Goal: Information Seeking & Learning: Learn about a topic

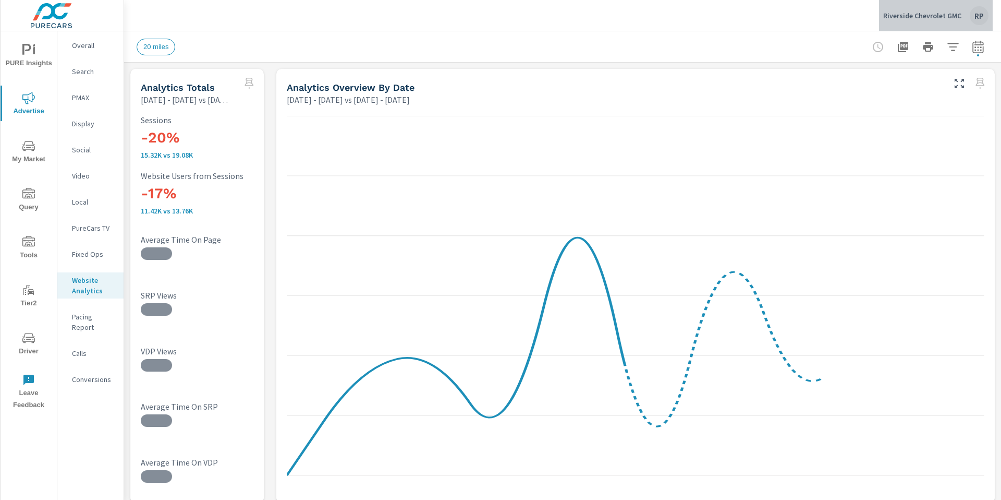
click at [788, 18] on div "Riverside Chevrolet GMC RP" at bounding box center [936, 15] width 105 height 19
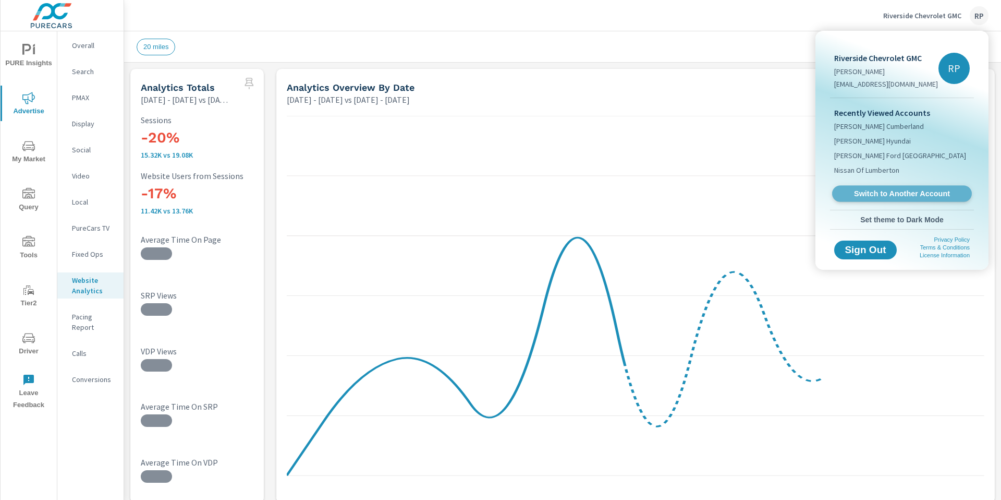
click at [788, 195] on span "Switch to Another Account" at bounding box center [902, 194] width 128 height 10
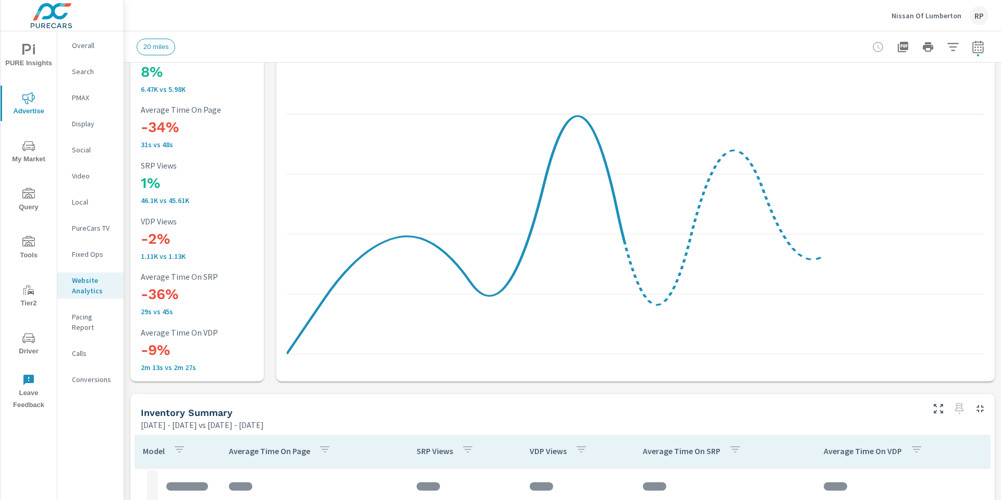
scroll to position [263, 0]
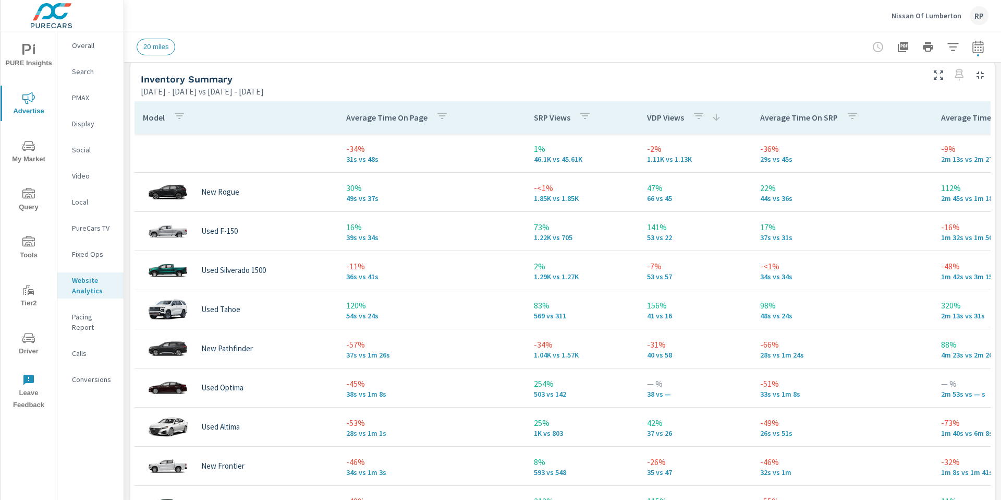
scroll to position [457, 0]
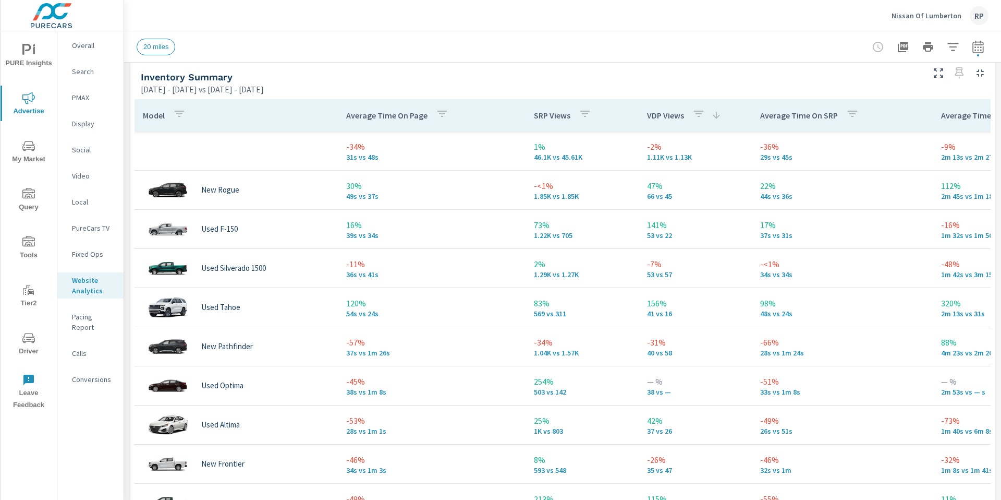
click at [87, 50] on p "Overall" at bounding box center [93, 45] width 43 height 10
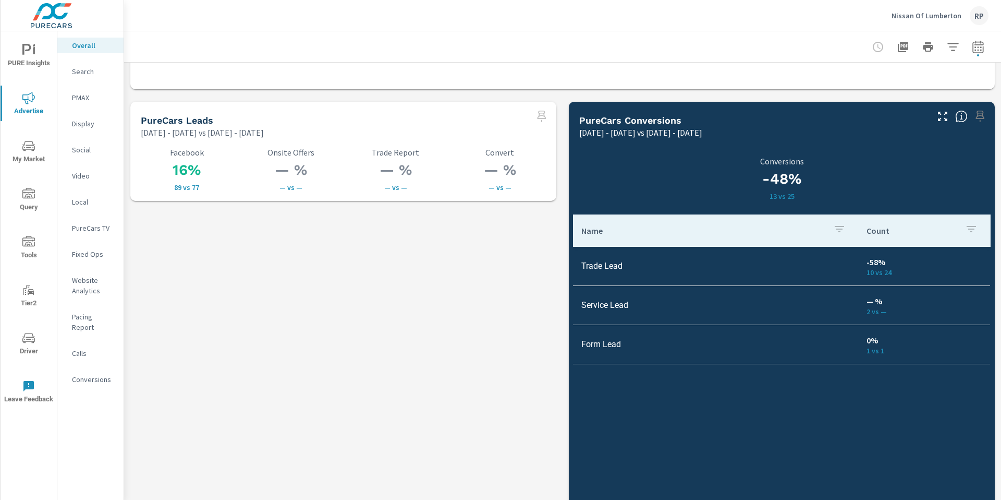
scroll to position [1460, 0]
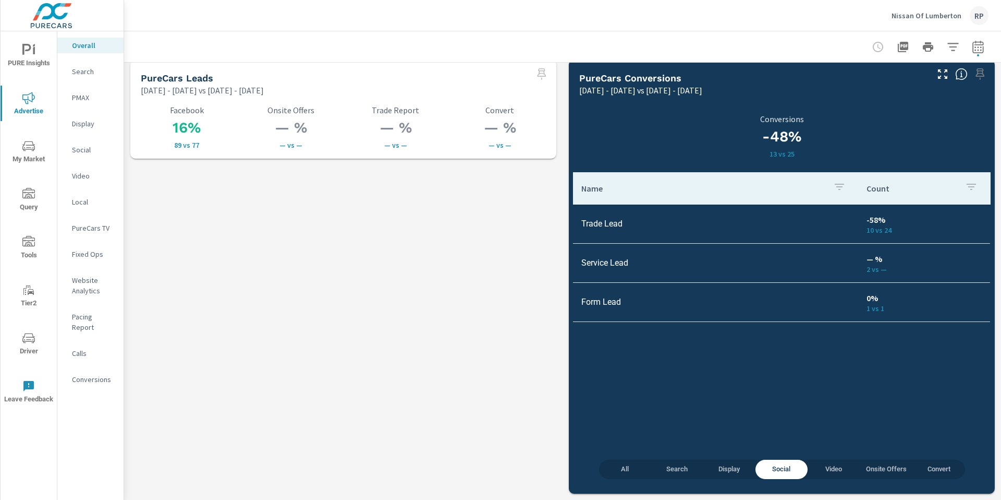
click at [621, 473] on span "All" at bounding box center [626, 469] width 40 height 12
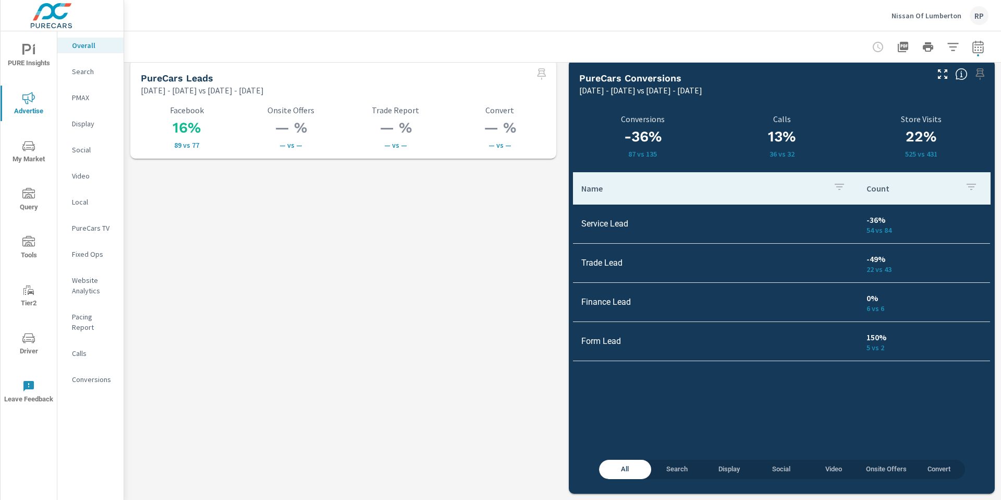
click at [767, 470] on span "Social" at bounding box center [782, 469] width 40 height 12
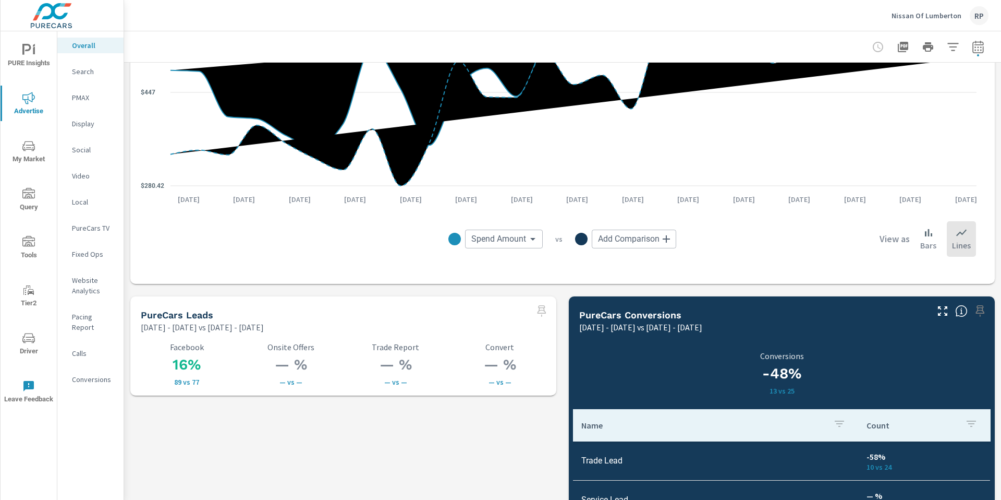
scroll to position [776, 0]
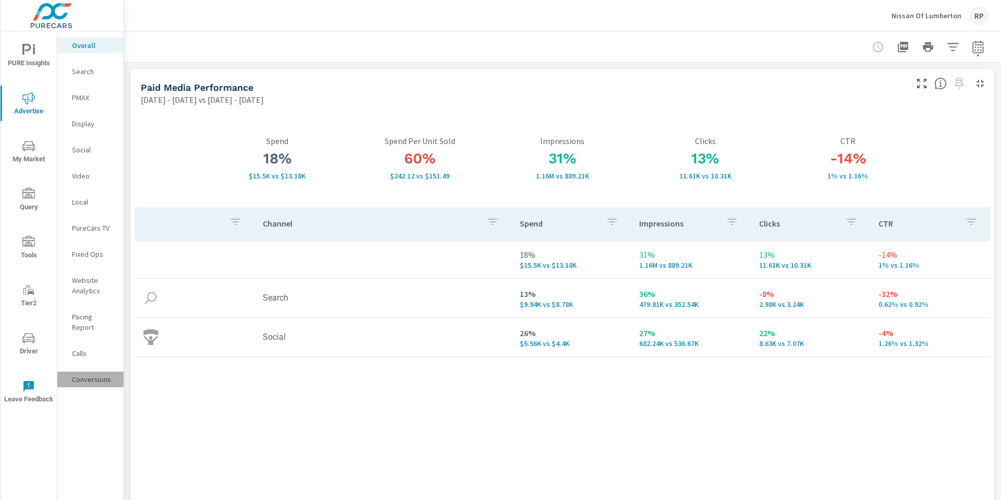
click at [98, 374] on p "Conversions" at bounding box center [93, 379] width 43 height 10
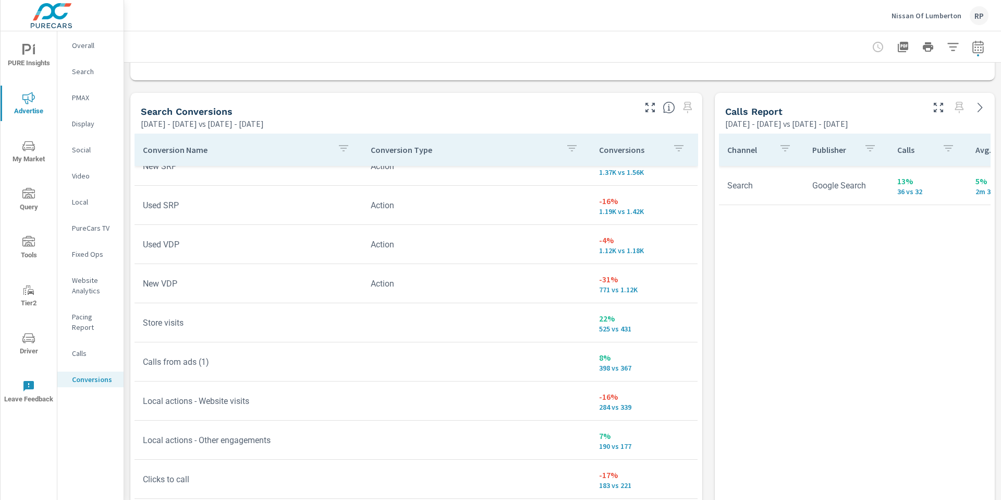
scroll to position [21, 0]
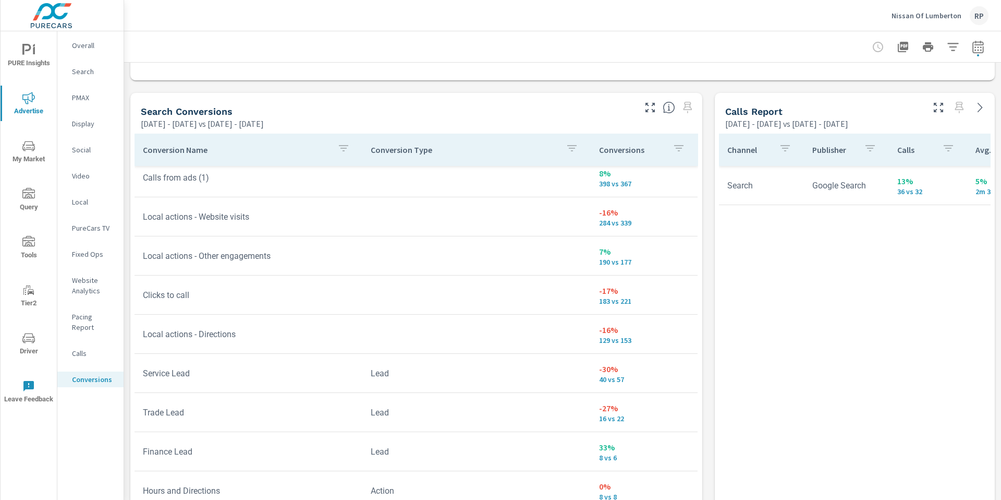
scroll to position [253, 0]
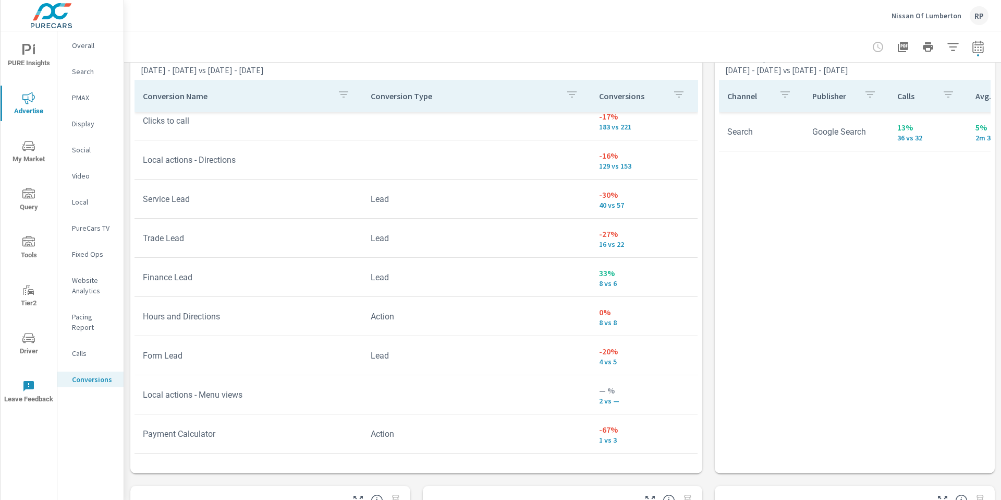
scroll to position [588, 0]
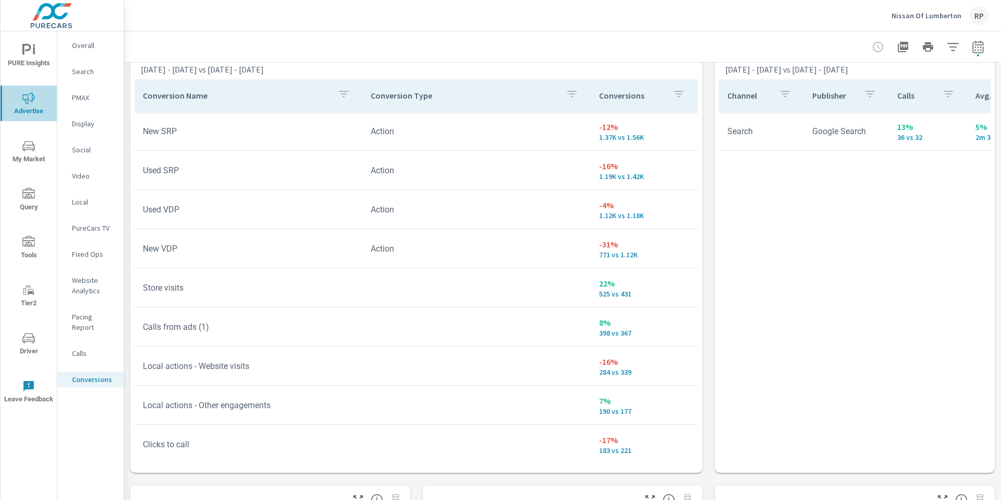
click at [29, 92] on icon "nav menu" at bounding box center [28, 98] width 13 height 13
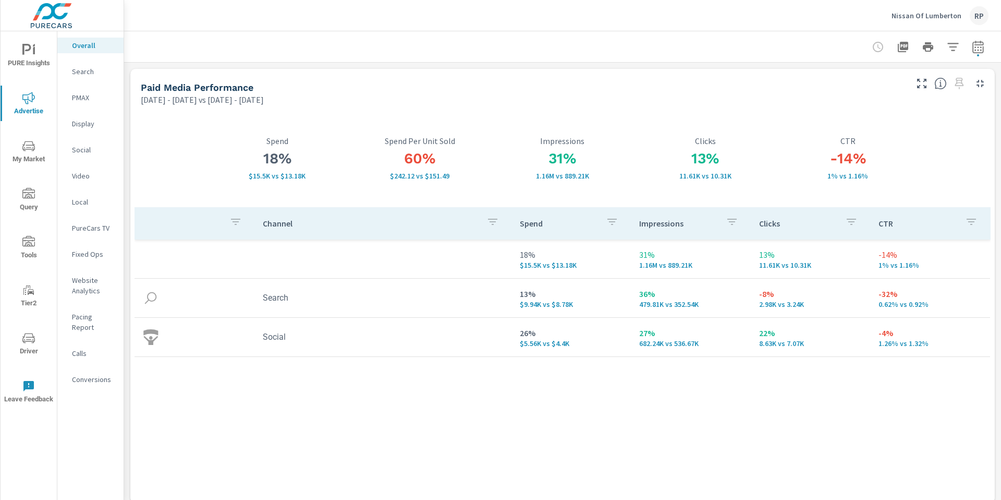
click at [89, 152] on p "Social" at bounding box center [93, 149] width 43 height 10
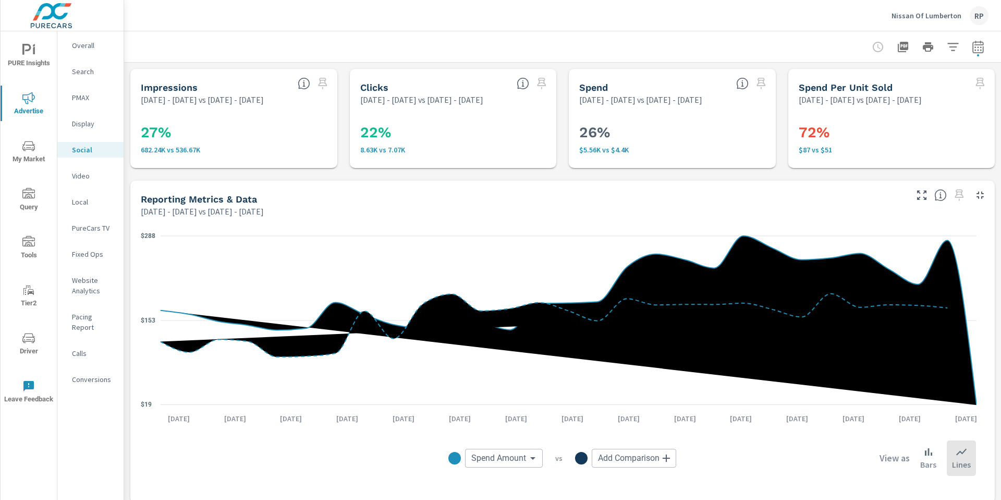
click at [94, 49] on p "Overall" at bounding box center [93, 45] width 43 height 10
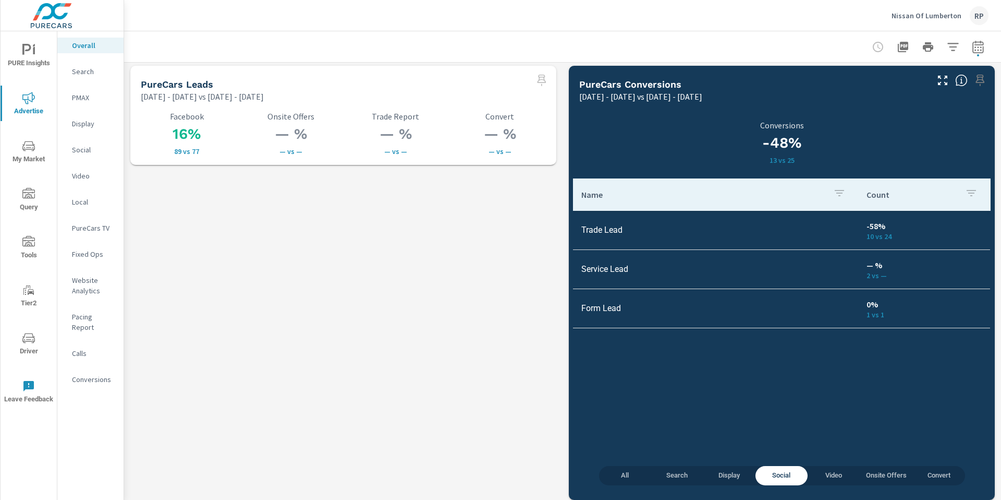
scroll to position [1460, 0]
